Goal: Complete application form: Complete application form

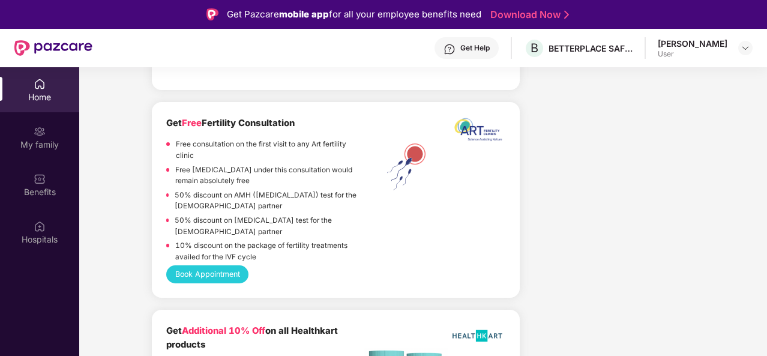
scroll to position [2469, 0]
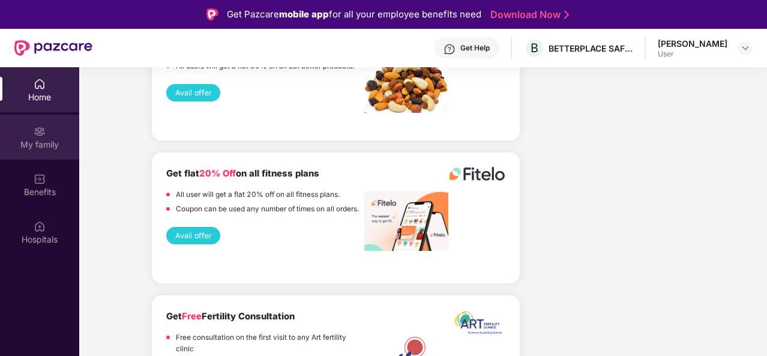
click at [63, 140] on div "My family" at bounding box center [39, 145] width 79 height 12
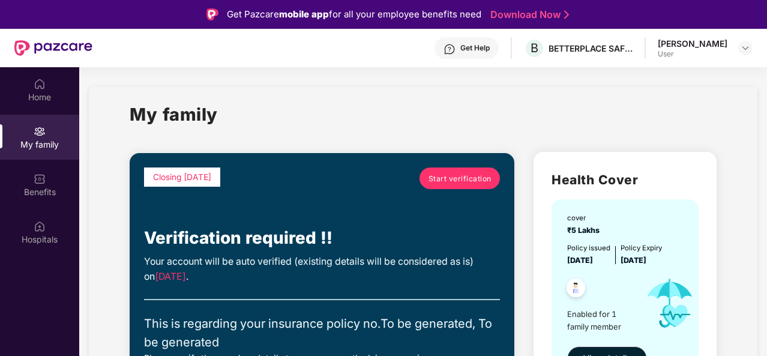
click at [465, 178] on span "Start verification" at bounding box center [460, 178] width 63 height 11
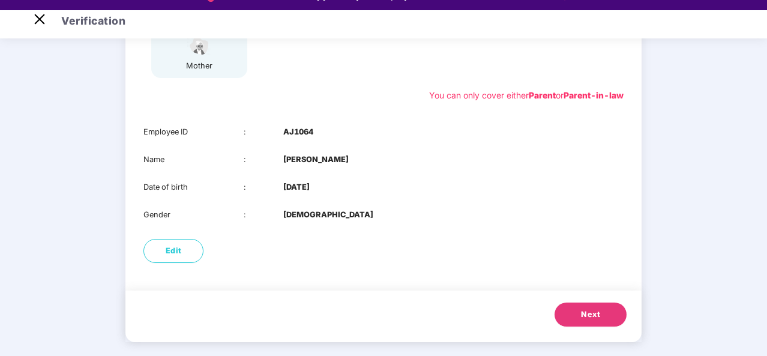
scroll to position [29, 0]
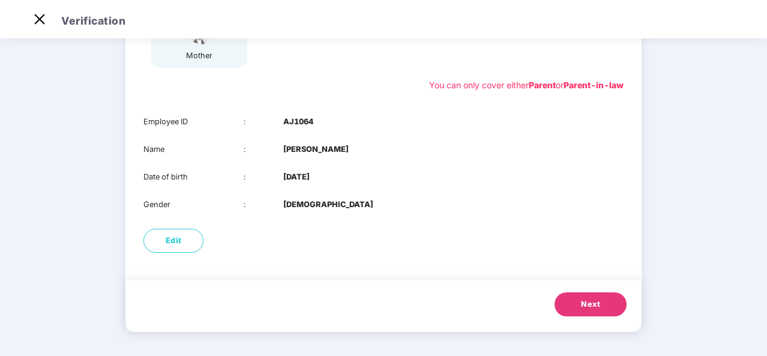
click at [584, 310] on span "Next" at bounding box center [590, 304] width 19 height 12
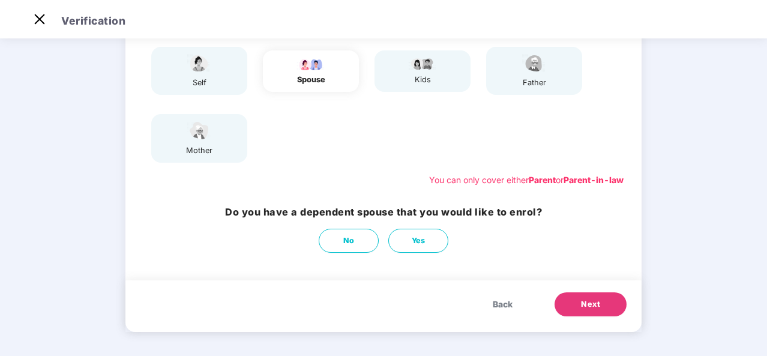
scroll to position [122, 0]
click at [329, 239] on button "No" at bounding box center [349, 241] width 60 height 24
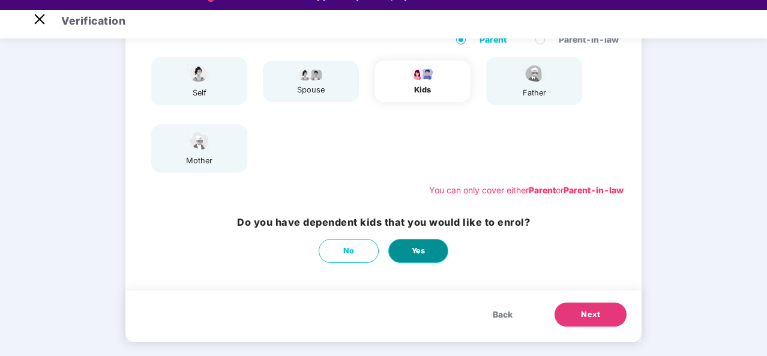
scroll to position [29, 0]
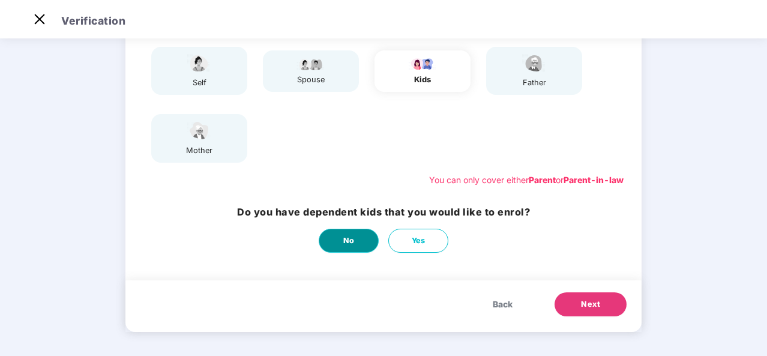
click at [349, 234] on button "No" at bounding box center [349, 241] width 60 height 24
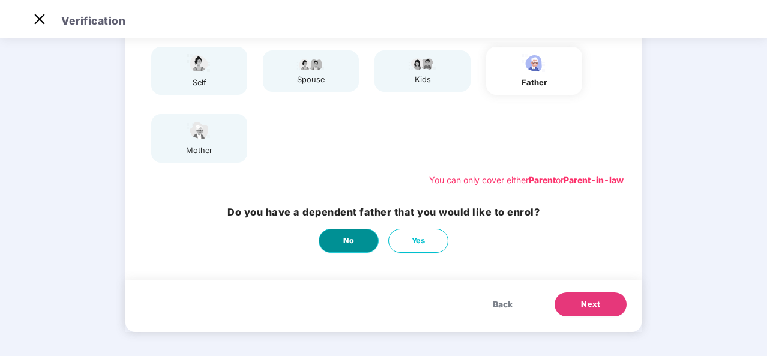
scroll to position [0, 0]
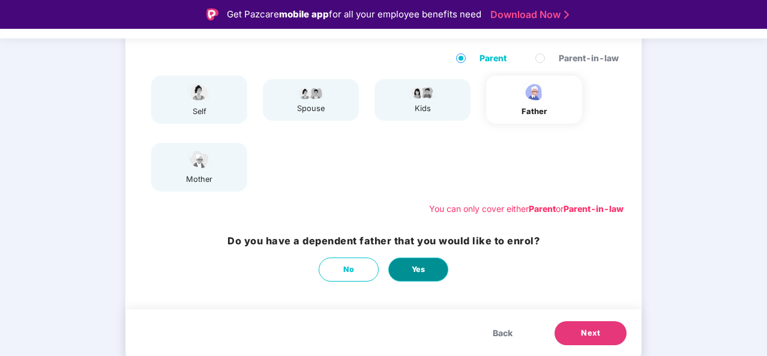
click at [424, 266] on span "Yes" at bounding box center [419, 269] width 14 height 12
select select "****"
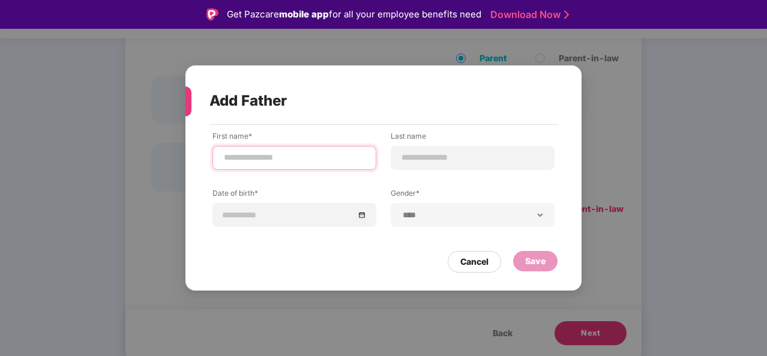
click at [299, 160] on input at bounding box center [294, 157] width 143 height 13
type input "**********"
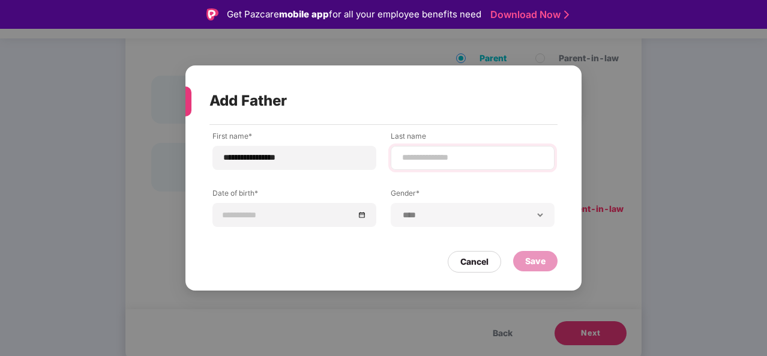
click at [403, 149] on div at bounding box center [473, 158] width 164 height 24
click at [413, 159] on input at bounding box center [472, 157] width 143 height 13
type input "*******"
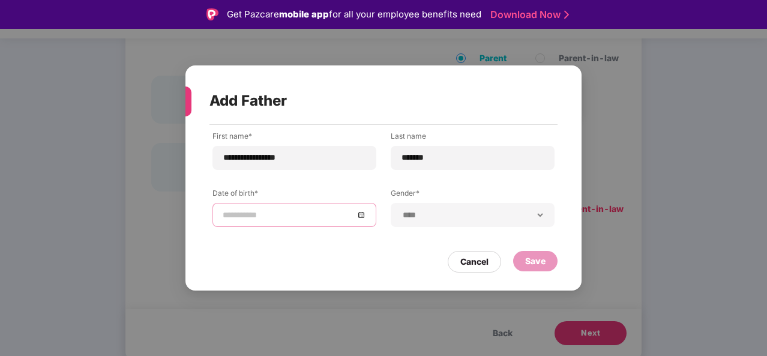
click at [309, 209] on input at bounding box center [288, 214] width 131 height 13
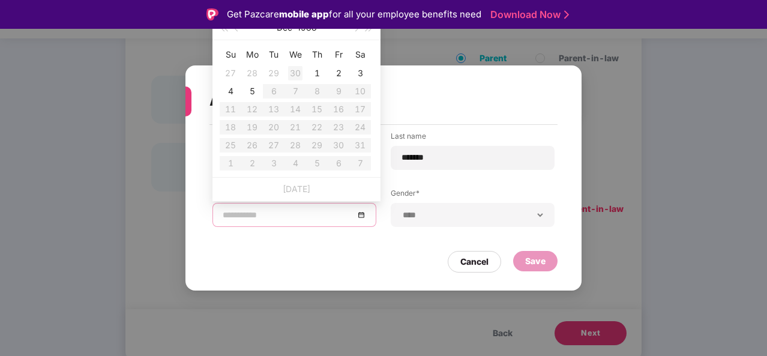
type input "**********"
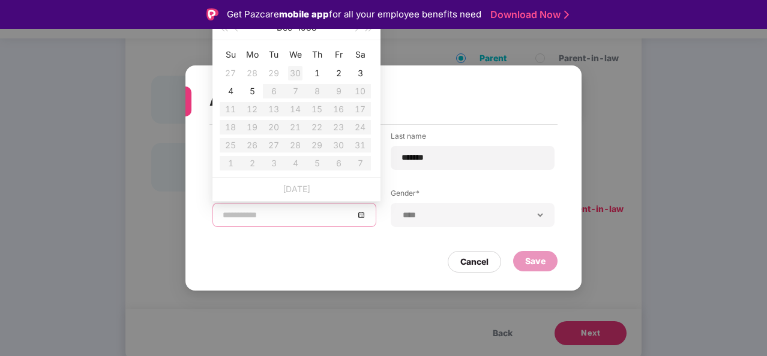
type input "**********"
click at [270, 220] on input at bounding box center [288, 214] width 131 height 13
click at [224, 211] on input at bounding box center [288, 214] width 131 height 13
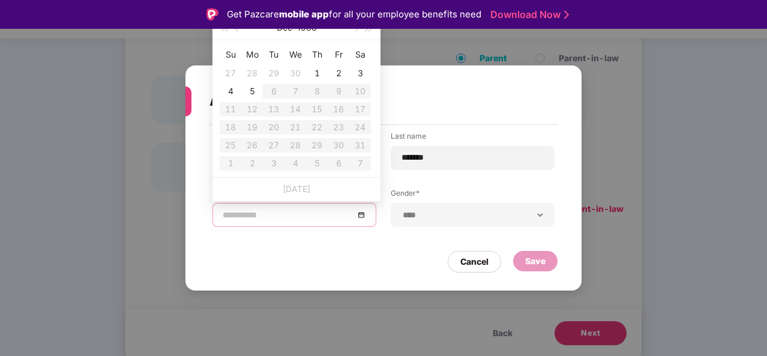
click at [227, 211] on input at bounding box center [288, 214] width 131 height 13
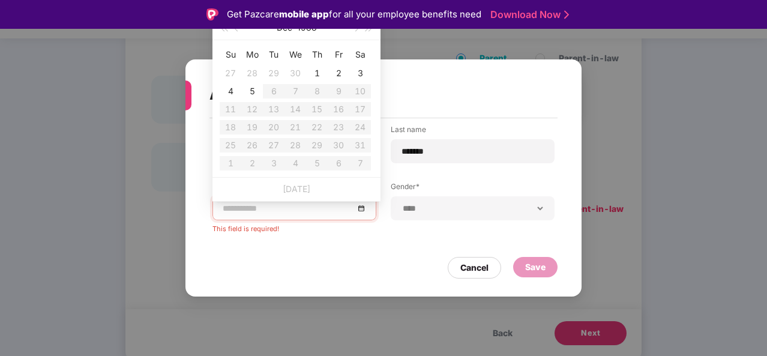
click at [490, 124] on div "**********" at bounding box center [383, 178] width 396 height 238
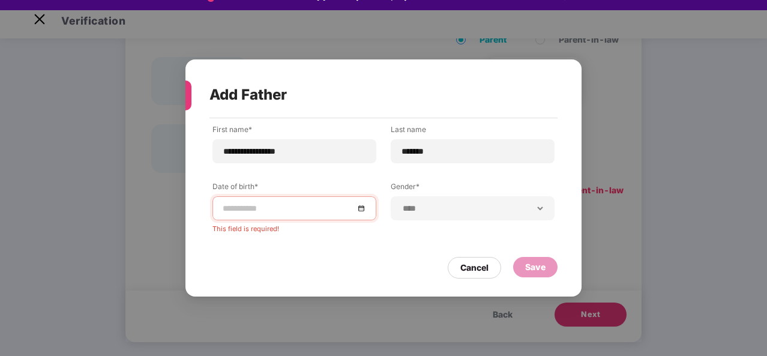
scroll to position [29, 0]
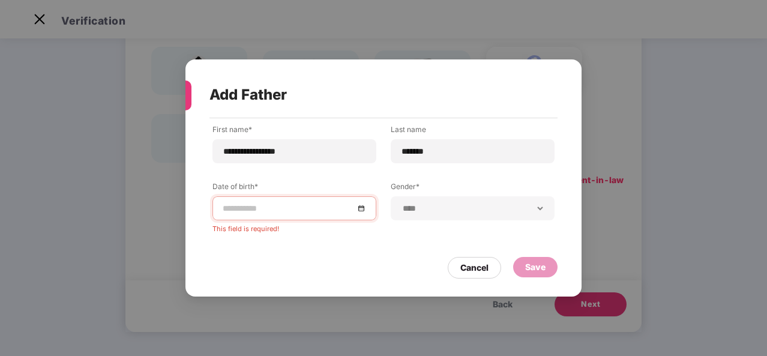
click at [300, 207] on input at bounding box center [288, 208] width 131 height 13
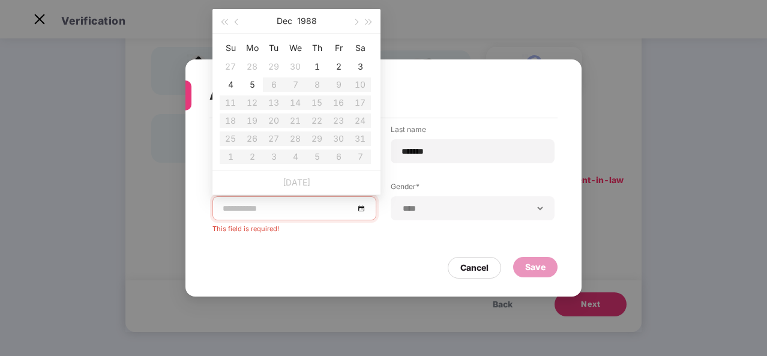
type input "**********"
click at [221, 19] on button "button" at bounding box center [223, 21] width 13 height 24
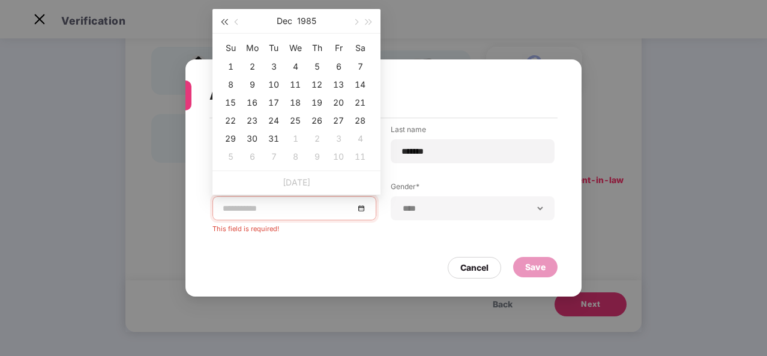
click at [221, 19] on button "button" at bounding box center [223, 21] width 13 height 24
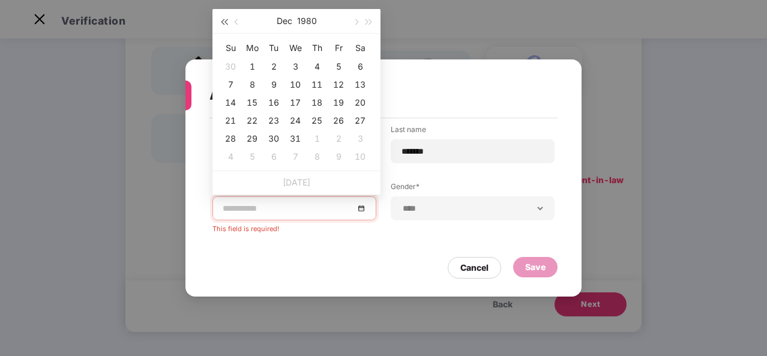
click at [221, 19] on button "button" at bounding box center [223, 21] width 13 height 24
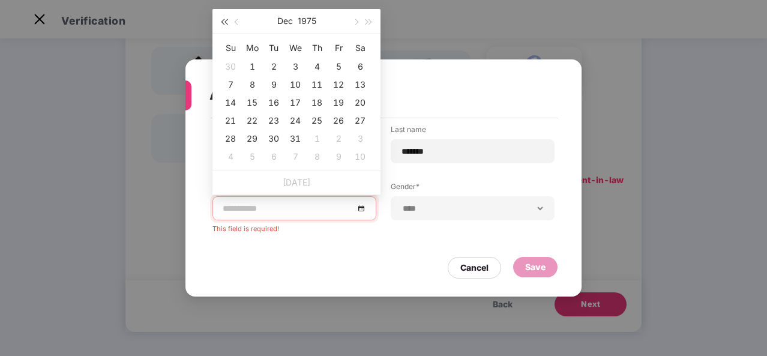
click at [221, 19] on button "button" at bounding box center [223, 21] width 13 height 24
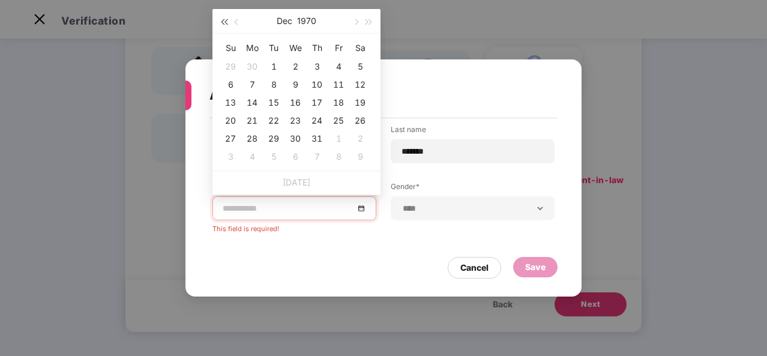
click at [221, 19] on button "button" at bounding box center [223, 21] width 13 height 24
click at [238, 20] on span "button" at bounding box center [238, 22] width 6 height 6
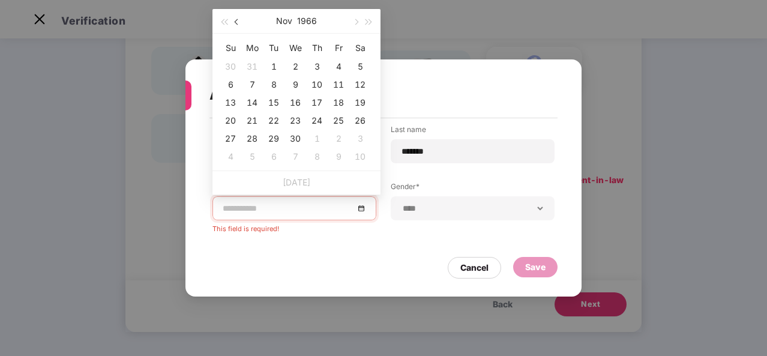
click at [238, 20] on span "button" at bounding box center [238, 22] width 6 height 6
type input "**********"
click at [317, 116] on div "20" at bounding box center [317, 120] width 14 height 14
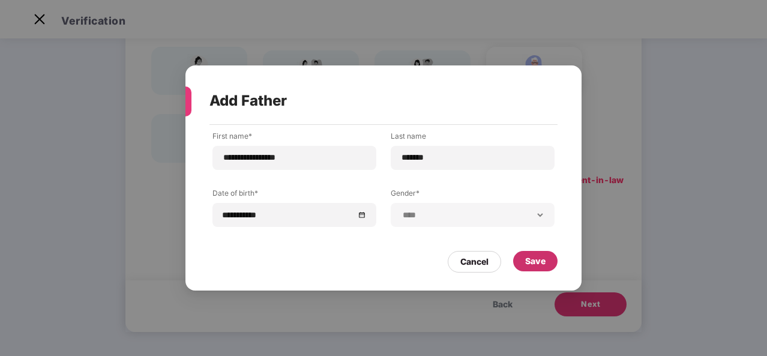
click at [531, 260] on div "Save" at bounding box center [535, 260] width 20 height 13
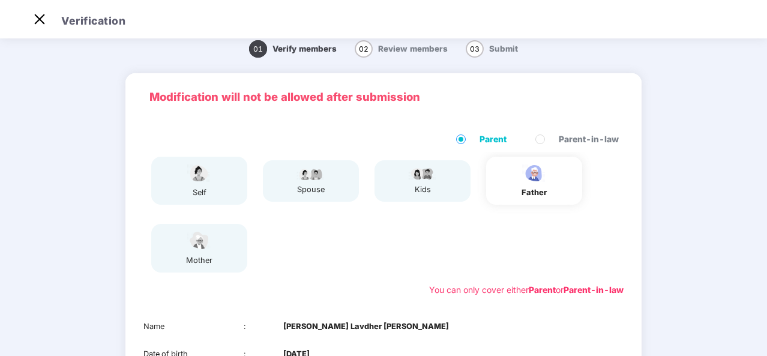
scroll to position [9, 0]
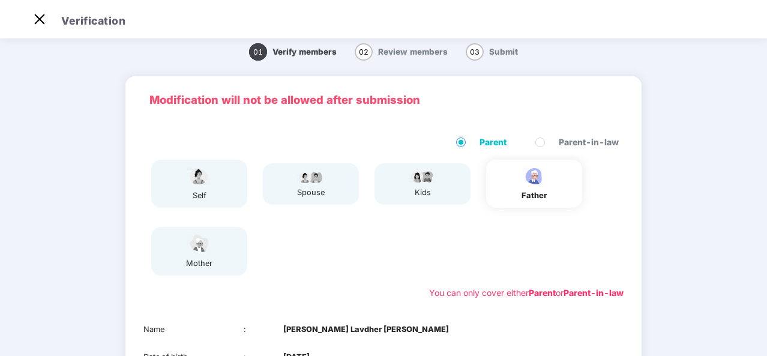
click at [217, 233] on div "mother" at bounding box center [199, 251] width 96 height 48
click at [218, 243] on div "mother" at bounding box center [199, 251] width 96 height 48
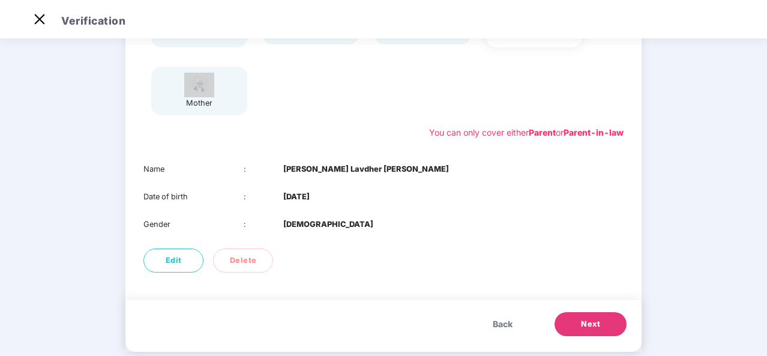
scroll to position [189, 0]
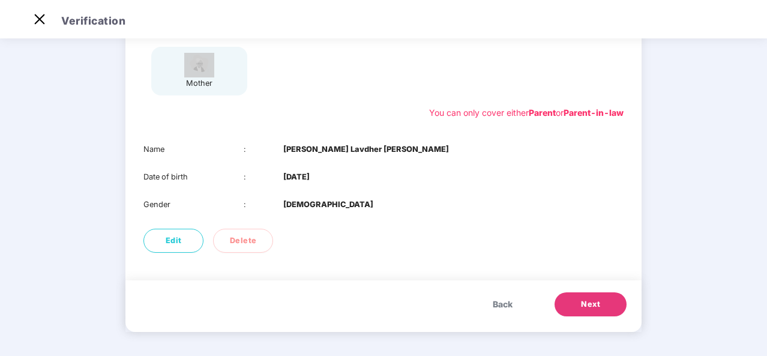
click at [581, 305] on span "Next" at bounding box center [590, 304] width 19 height 12
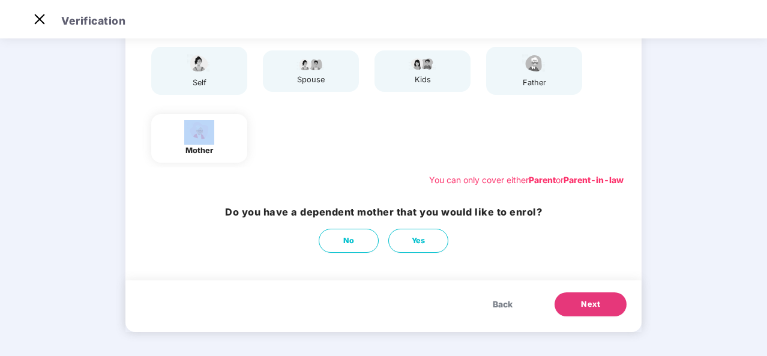
scroll to position [62, 0]
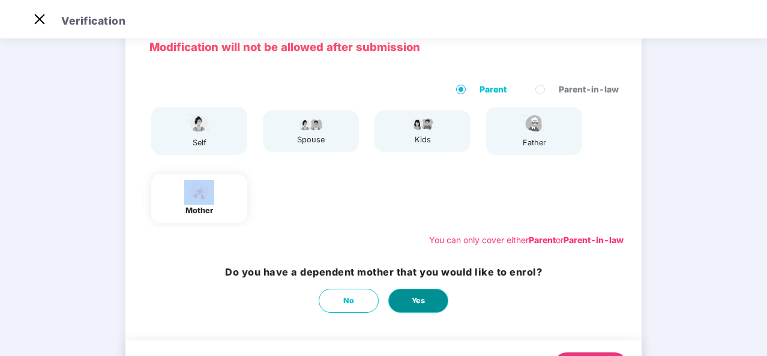
click at [430, 300] on button "Yes" at bounding box center [418, 301] width 60 height 24
select select "******"
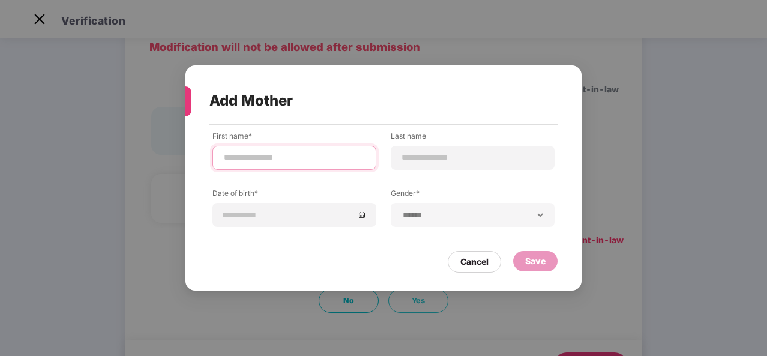
click at [263, 153] on input at bounding box center [294, 157] width 143 height 13
type input "**********"
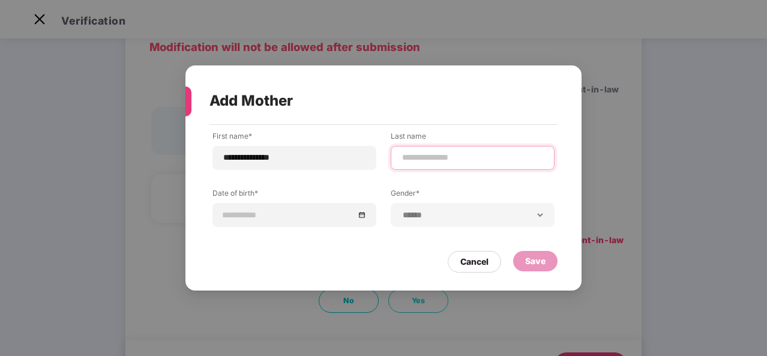
click at [406, 152] on input at bounding box center [472, 157] width 143 height 13
type input "*******"
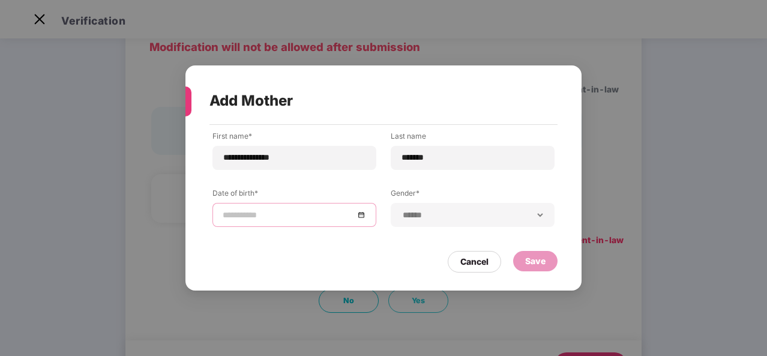
click at [322, 218] on input at bounding box center [288, 214] width 131 height 13
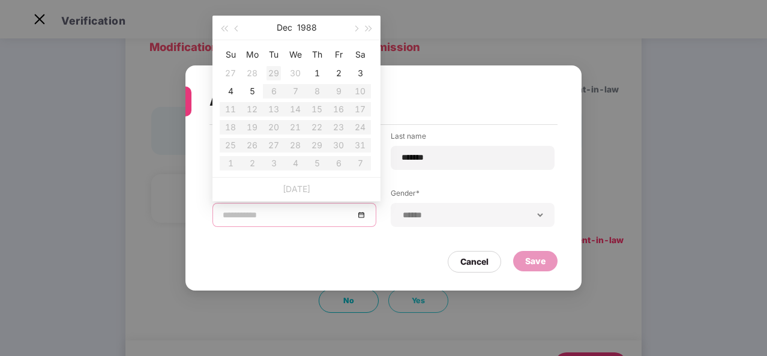
type input "**********"
click at [222, 28] on span "button" at bounding box center [224, 29] width 6 height 6
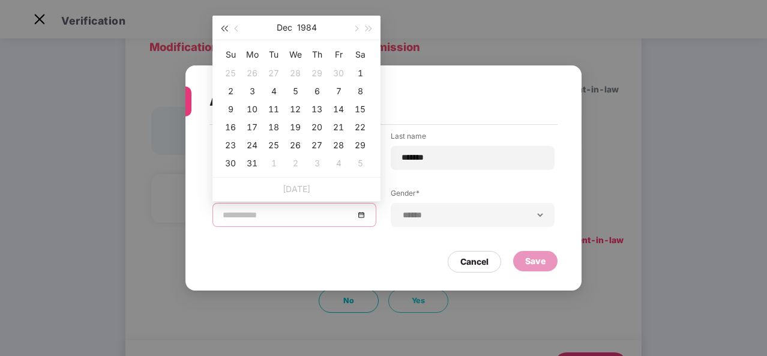
click at [222, 28] on span "button" at bounding box center [224, 29] width 6 height 6
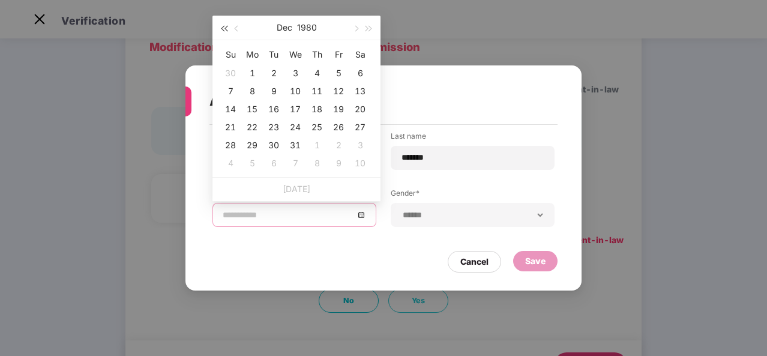
click at [222, 28] on span "button" at bounding box center [224, 29] width 6 height 6
click at [224, 26] on button "button" at bounding box center [223, 28] width 13 height 24
click at [226, 27] on span "button" at bounding box center [224, 29] width 6 height 6
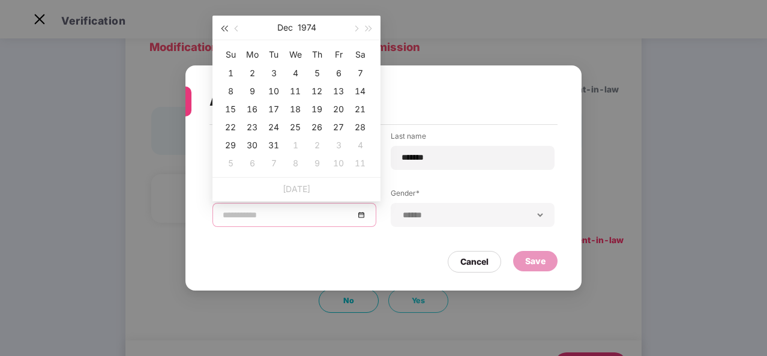
click at [226, 27] on span "button" at bounding box center [224, 29] width 6 height 6
type input "**********"
click at [238, 25] on button "button" at bounding box center [236, 28] width 13 height 24
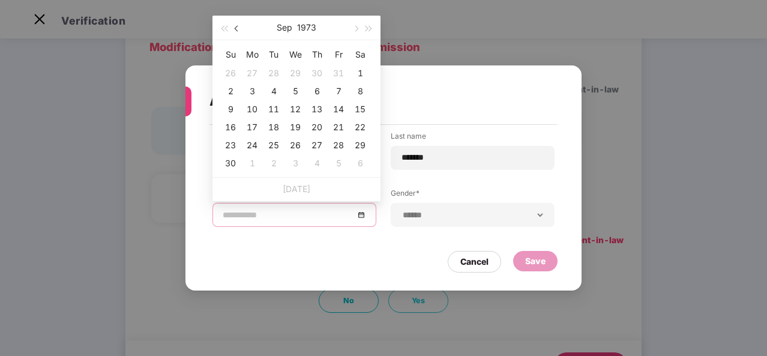
click at [238, 25] on button "button" at bounding box center [236, 28] width 13 height 24
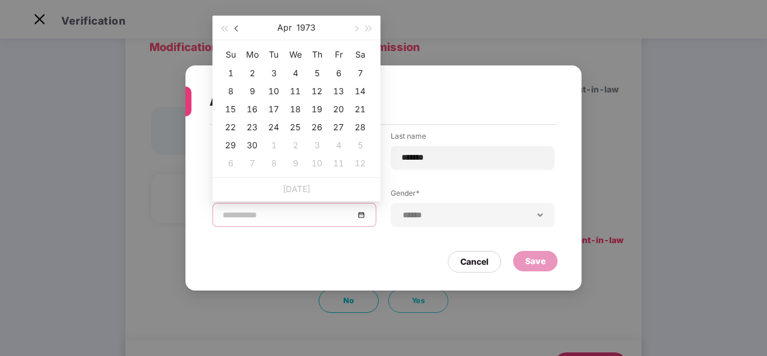
click at [238, 25] on button "button" at bounding box center [236, 28] width 13 height 24
click at [354, 26] on span "button" at bounding box center [355, 29] width 6 height 6
type input "**********"
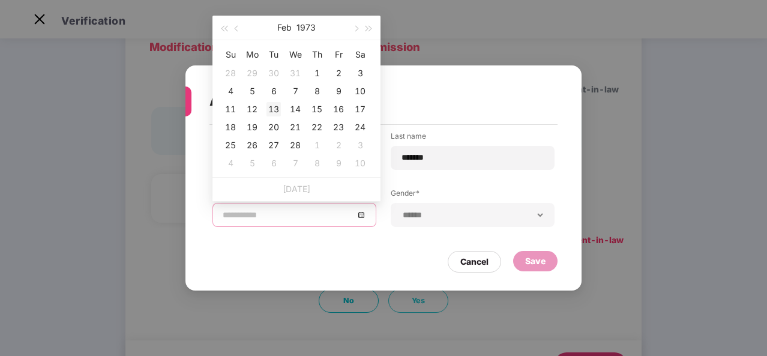
click at [270, 107] on div "13" at bounding box center [273, 109] width 14 height 14
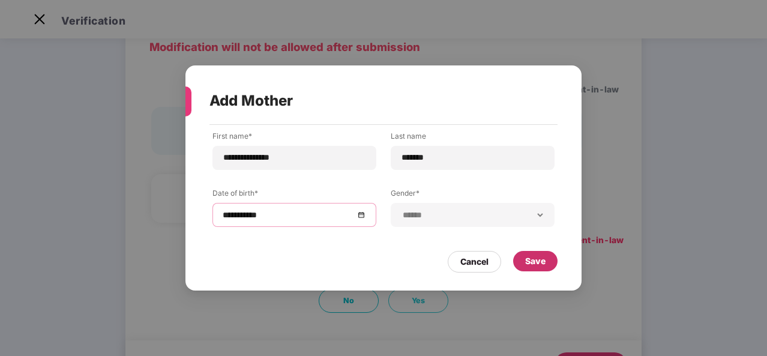
click at [534, 261] on div "Save" at bounding box center [535, 260] width 20 height 13
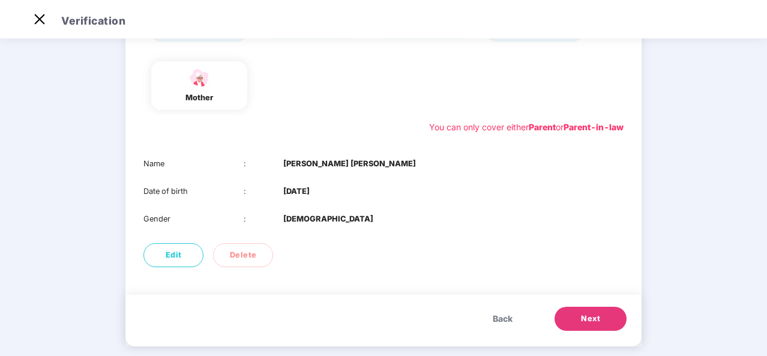
scroll to position [189, 0]
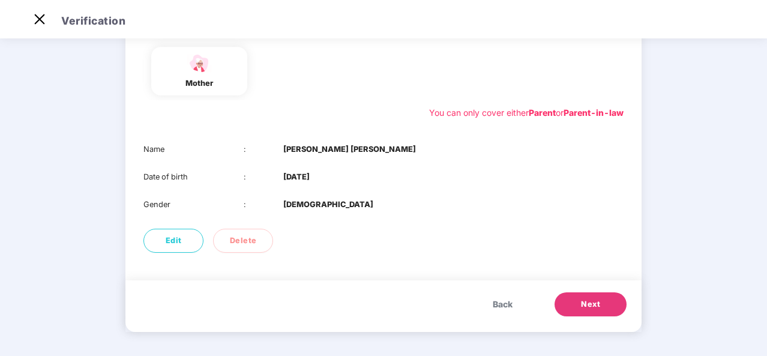
click at [576, 304] on button "Next" at bounding box center [591, 304] width 72 height 24
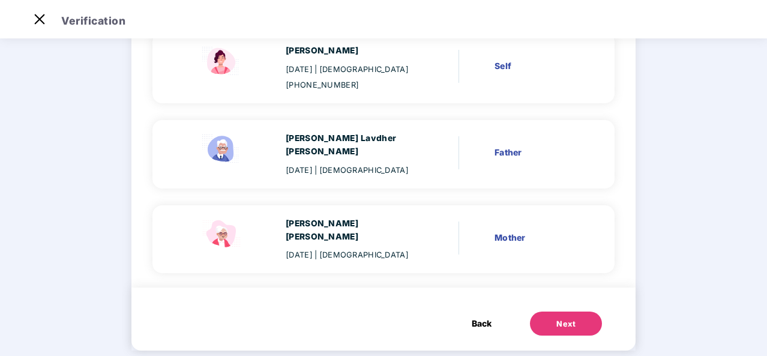
scroll to position [140, 0]
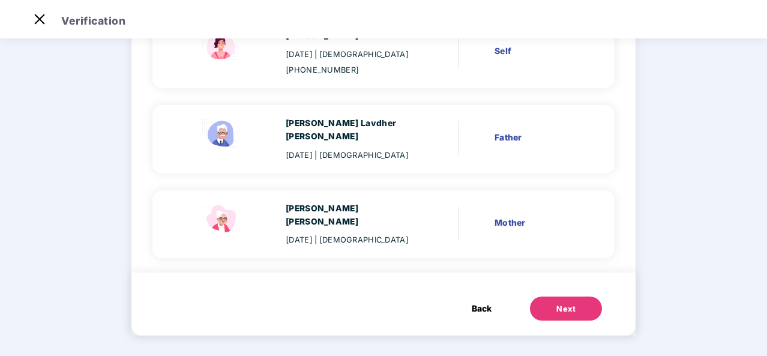
click at [556, 303] on div "Next" at bounding box center [565, 309] width 19 height 12
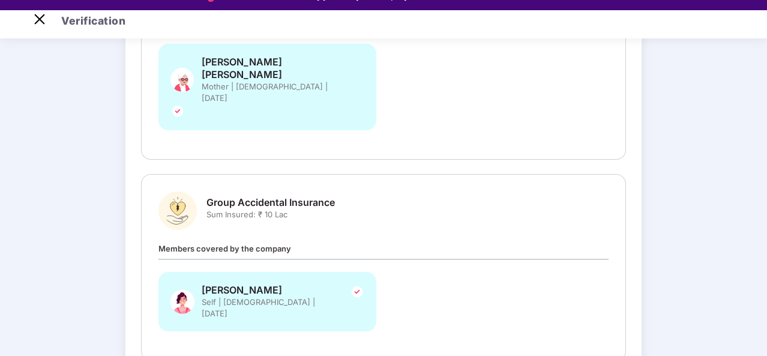
scroll to position [29, 0]
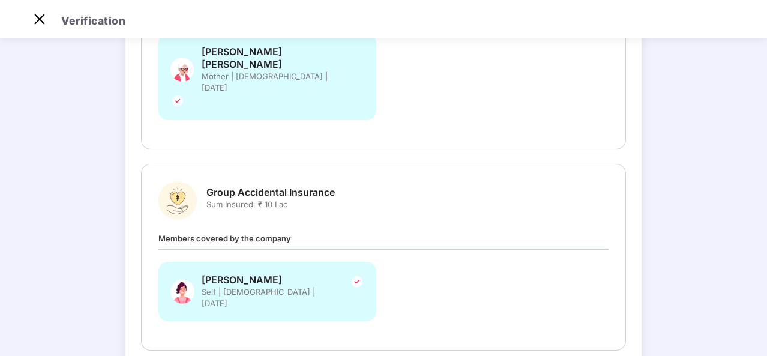
drag, startPoint x: 561, startPoint y: 307, endPoint x: 534, endPoint y: 301, distance: 27.7
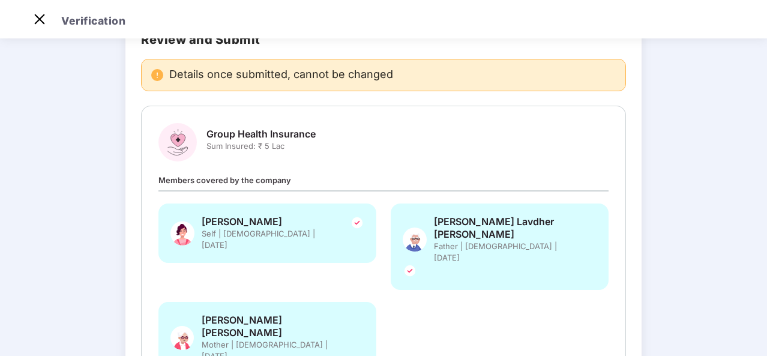
scroll to position [43, 0]
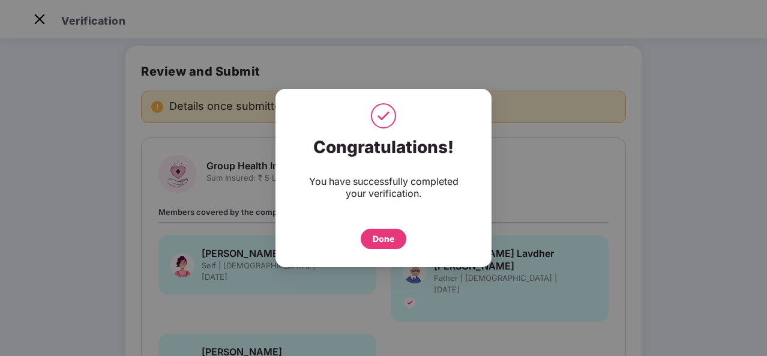
click at [382, 239] on div "Done" at bounding box center [384, 238] width 22 height 13
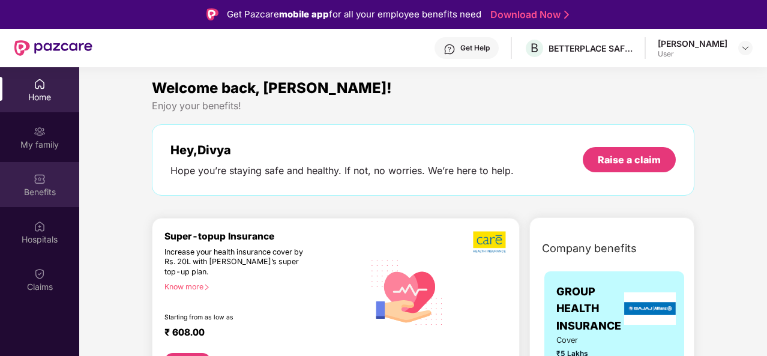
click at [43, 188] on div "Benefits" at bounding box center [39, 192] width 79 height 12
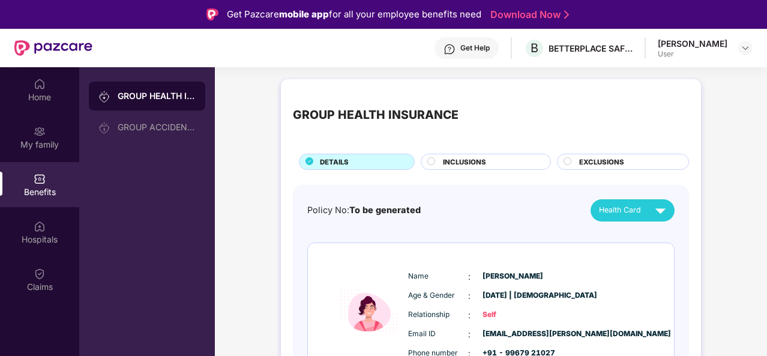
click at [472, 160] on span "INCLUSIONS" at bounding box center [464, 162] width 43 height 11
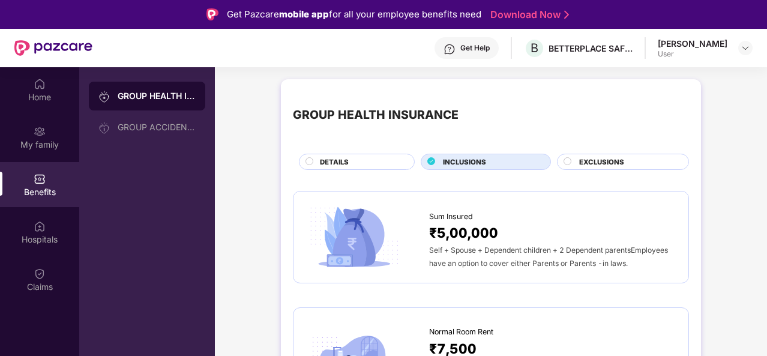
click at [379, 160] on div "DETAILS" at bounding box center [361, 163] width 94 height 13
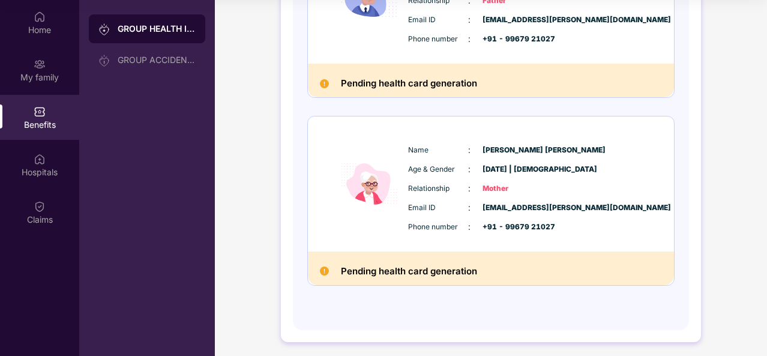
scroll to position [436, 0]
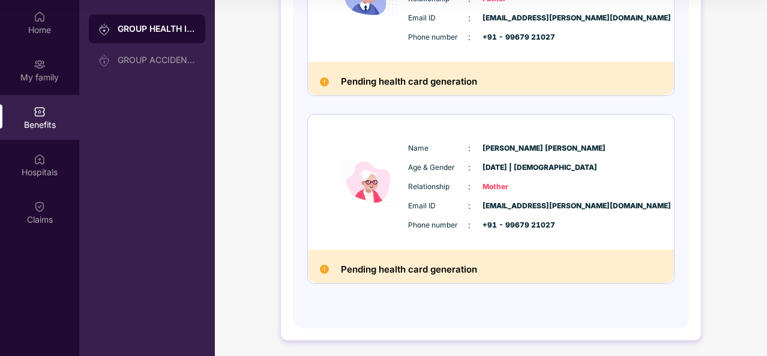
click at [424, 264] on h2 "Pending health card generation" at bounding box center [409, 270] width 136 height 16
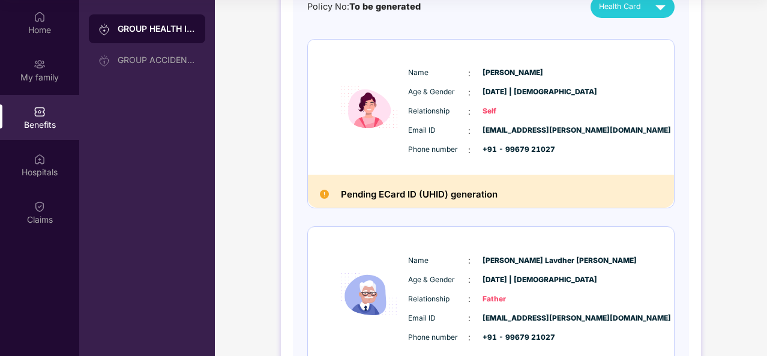
scroll to position [16, 0]
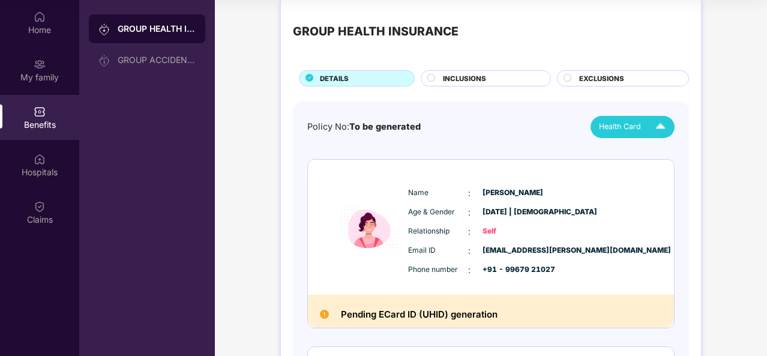
click at [612, 116] on div "Health Card" at bounding box center [635, 126] width 72 height 21
click at [621, 154] on div "[PERSON_NAME]" at bounding box center [621, 153] width 78 height 13
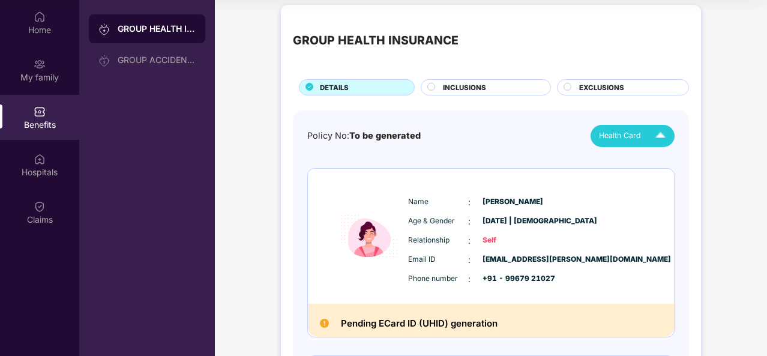
scroll to position [0, 0]
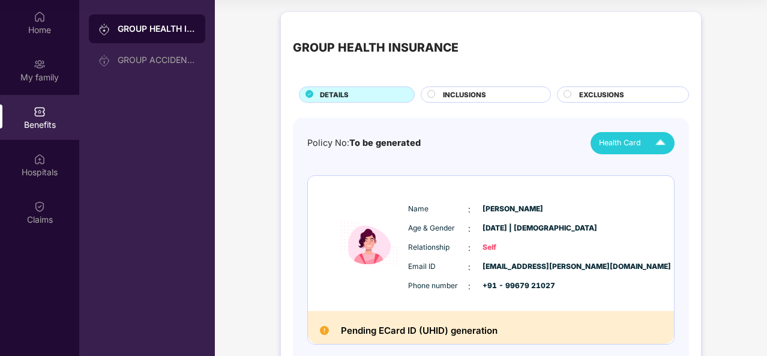
click at [475, 96] on span "INCLUSIONS" at bounding box center [464, 94] width 43 height 11
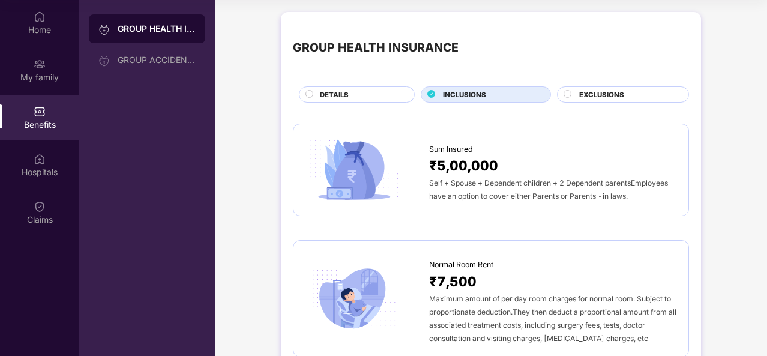
click at [589, 88] on div "EXCLUSIONS" at bounding box center [623, 94] width 132 height 16
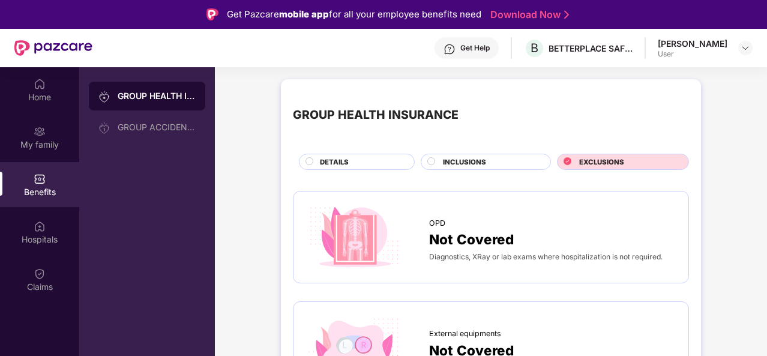
click at [474, 163] on span "INCLUSIONS" at bounding box center [464, 162] width 43 height 11
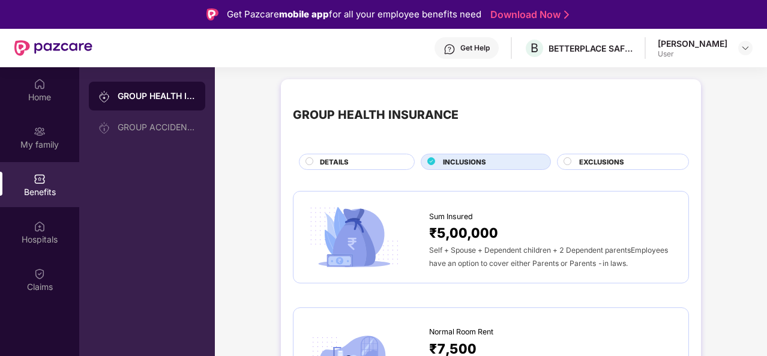
click at [186, 87] on div "GROUP HEALTH INSURANCE" at bounding box center [147, 96] width 116 height 29
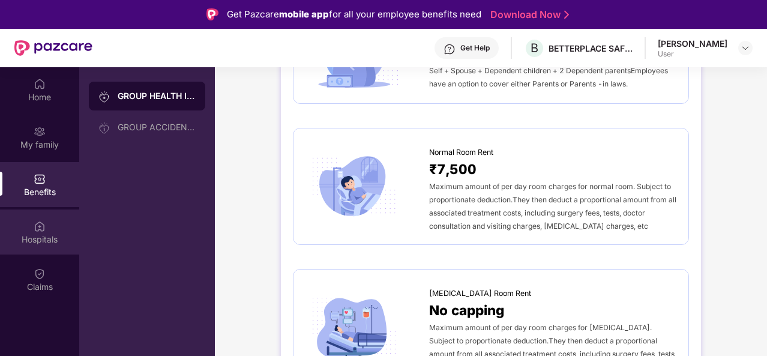
scroll to position [180, 0]
click at [39, 226] on img at bounding box center [40, 226] width 12 height 12
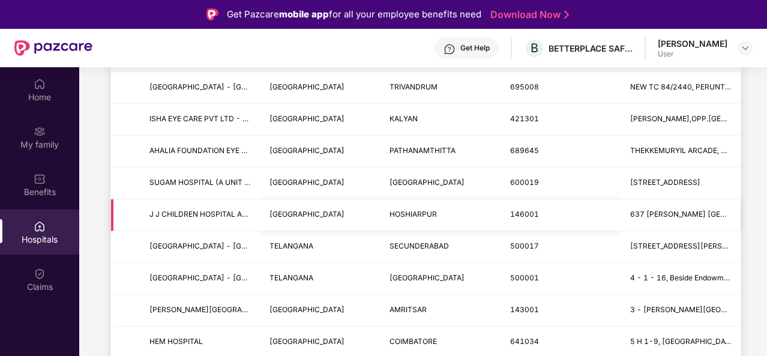
scroll to position [0, 0]
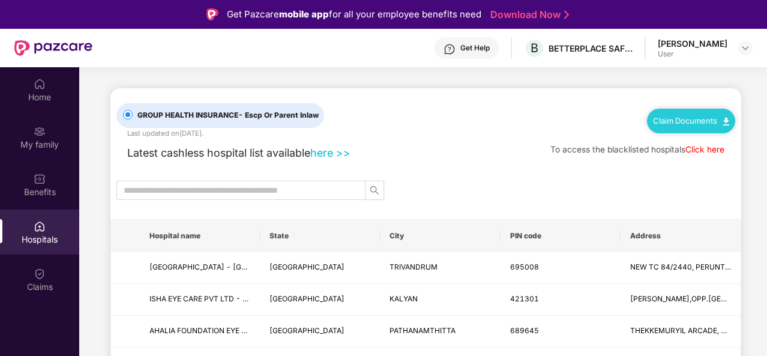
click at [336, 153] on link "here >>" at bounding box center [330, 152] width 40 height 13
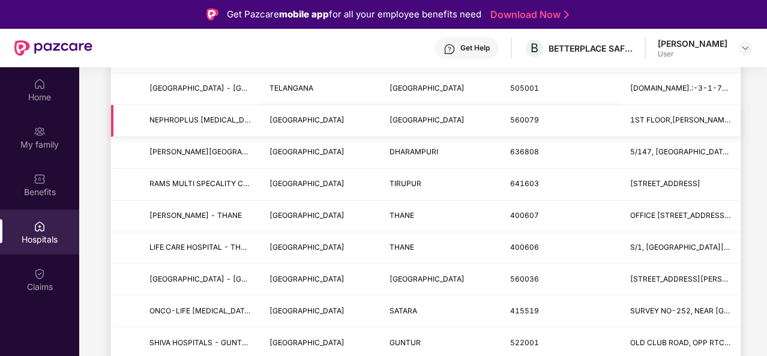
scroll to position [1020, 0]
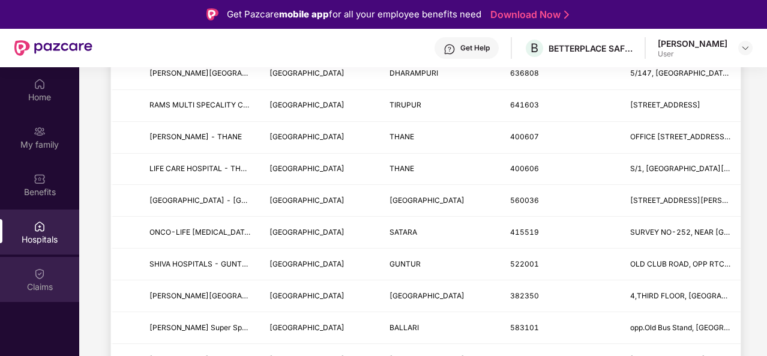
click at [48, 286] on div "Claims" at bounding box center [39, 287] width 79 height 12
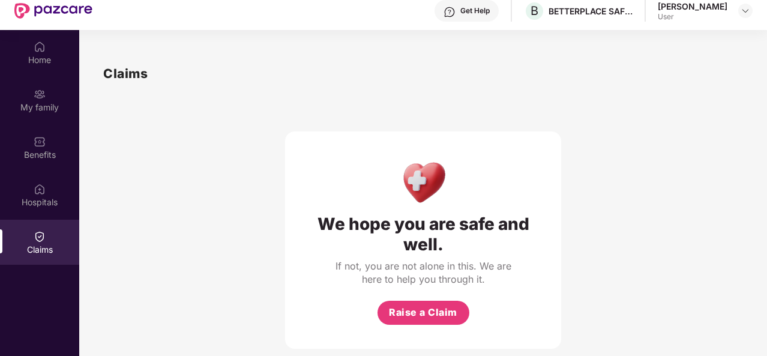
scroll to position [0, 0]
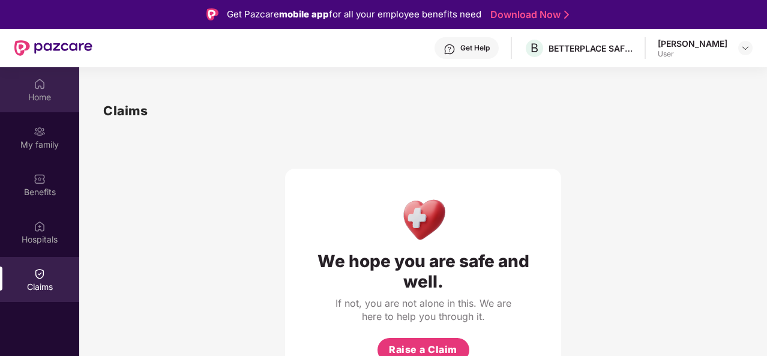
click at [35, 97] on div "Home" at bounding box center [39, 97] width 79 height 12
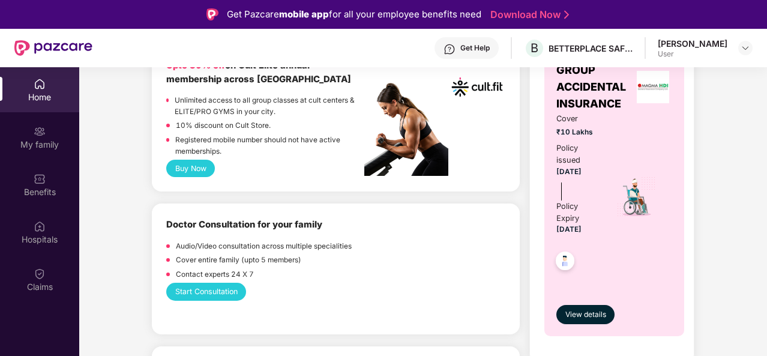
scroll to position [540, 0]
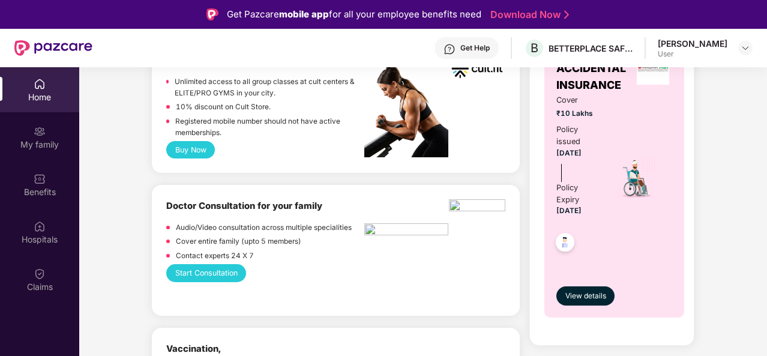
drag, startPoint x: 603, startPoint y: 211, endPoint x: 561, endPoint y: 207, distance: 42.2
click at [561, 207] on div "Cover ₹10 Lakhs Policy issued 19 Aug 2025 Policy Expiry 18 Aug 2026" at bounding box center [614, 178] width 116 height 169
click at [609, 215] on div "Cover ₹10 Lakhs Policy issued 19 Aug 2025 Policy Expiry 18 Aug 2026" at bounding box center [614, 178] width 116 height 169
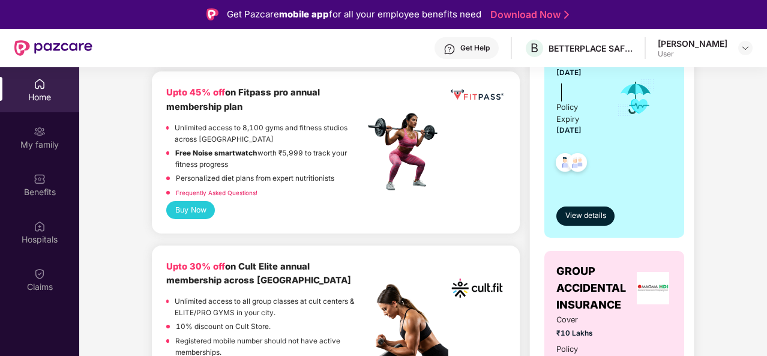
scroll to position [120, 0]
